Goal: Task Accomplishment & Management: Manage account settings

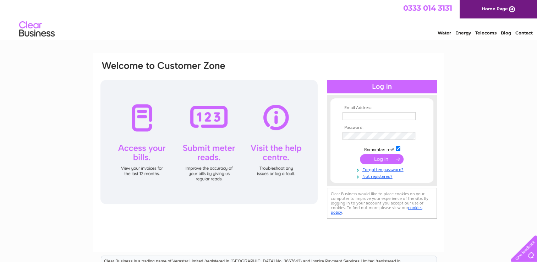
type input "[PERSON_NAME][EMAIL_ADDRESS][DOMAIN_NAME]"
click at [380, 161] on input "submit" at bounding box center [382, 159] width 44 height 10
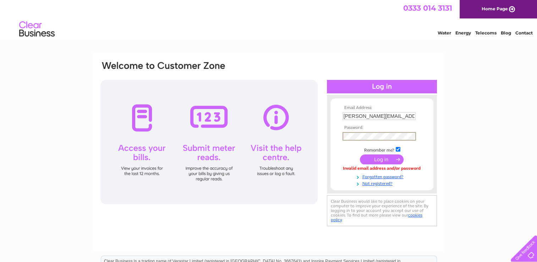
click at [463, 108] on div "Email Address: [PERSON_NAME][EMAIL_ADDRESS][DOMAIN_NAME] Password:" at bounding box center [268, 213] width 537 height 320
click at [380, 159] on input "submit" at bounding box center [382, 159] width 44 height 10
click at [379, 158] on input "submit" at bounding box center [382, 159] width 44 height 10
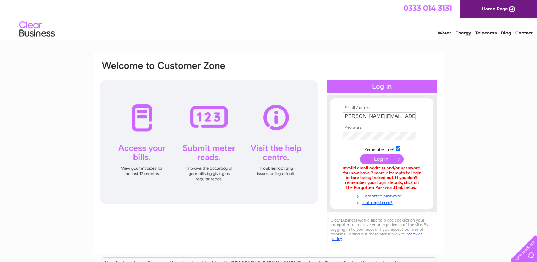
click at [464, 221] on div "Email Address: dianne@protecht-cleaning.com Password:" at bounding box center [268, 214] width 537 height 322
click at [385, 161] on input "submit" at bounding box center [382, 159] width 44 height 10
click at [145, 148] on div at bounding box center [209, 142] width 217 height 124
click at [141, 123] on div at bounding box center [209, 142] width 217 height 124
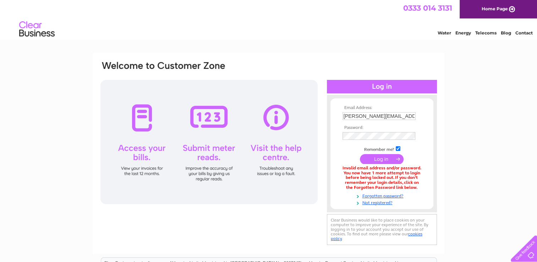
click at [517, 53] on div "Email Address: dianne@protecht-cleaning.com Password:" at bounding box center [268, 214] width 537 height 322
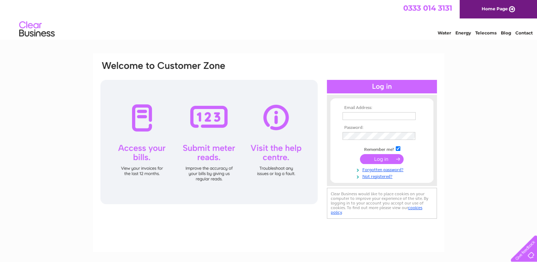
type input "[PERSON_NAME][EMAIL_ADDRESS][DOMAIN_NAME]"
click at [205, 175] on div at bounding box center [209, 142] width 217 height 124
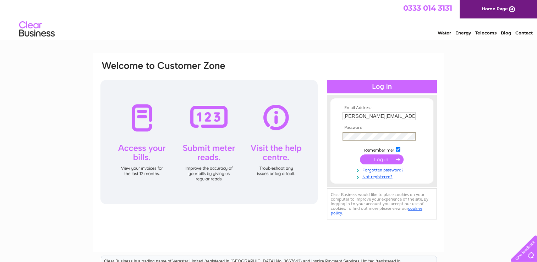
click at [479, 107] on div "Email Address: dianne@protecht-cleaning.com Password:" at bounding box center [268, 213] width 537 height 320
click at [381, 160] on input "submit" at bounding box center [382, 159] width 44 height 10
